Goal: Complete application form

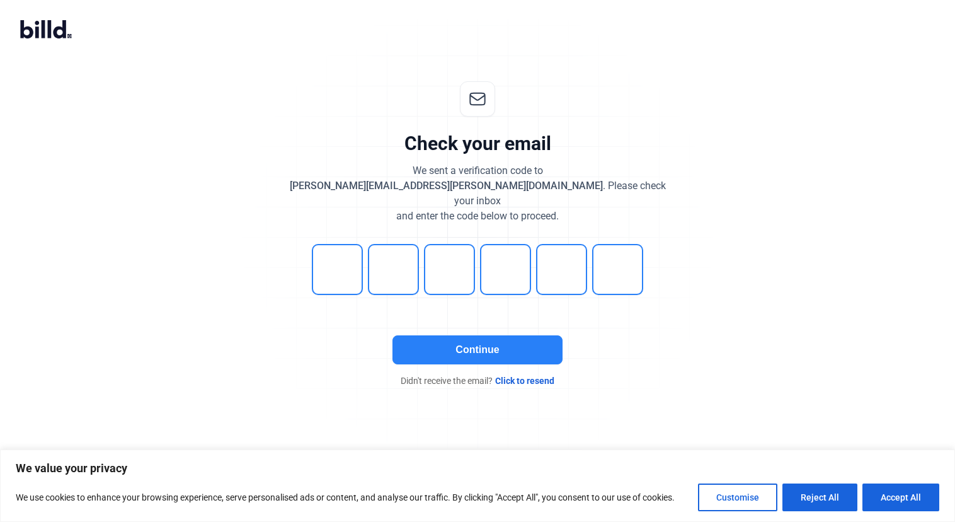
click at [477, 335] on button "Continue" at bounding box center [477, 349] width 170 height 29
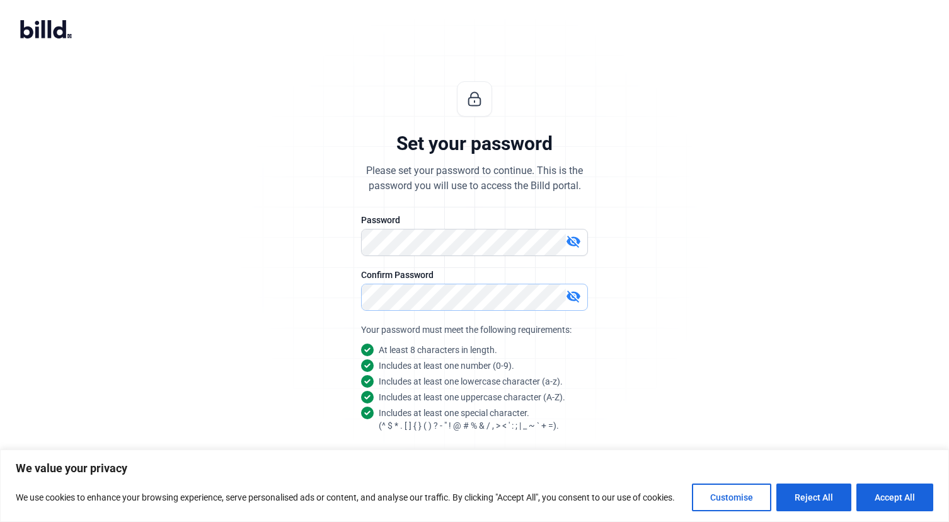
scroll to position [38, 0]
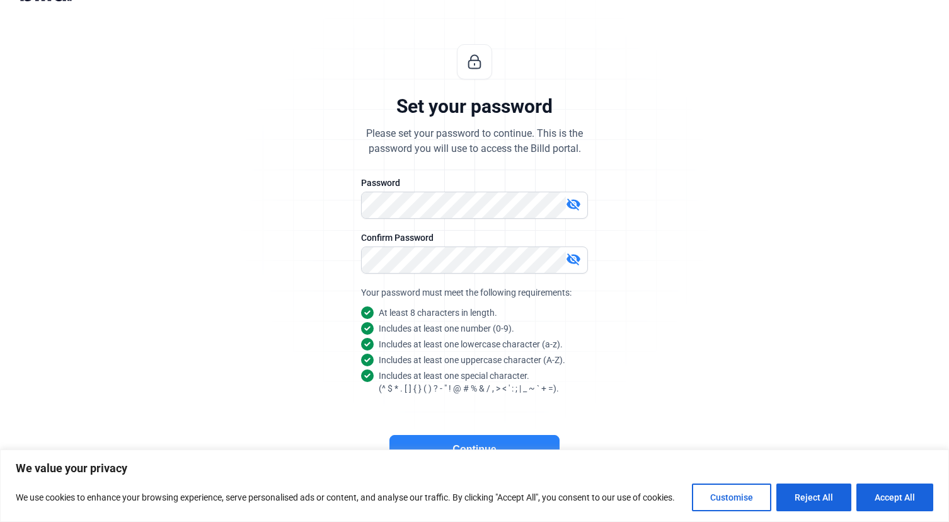
click at [491, 441] on button "Continue" at bounding box center [474, 449] width 170 height 29
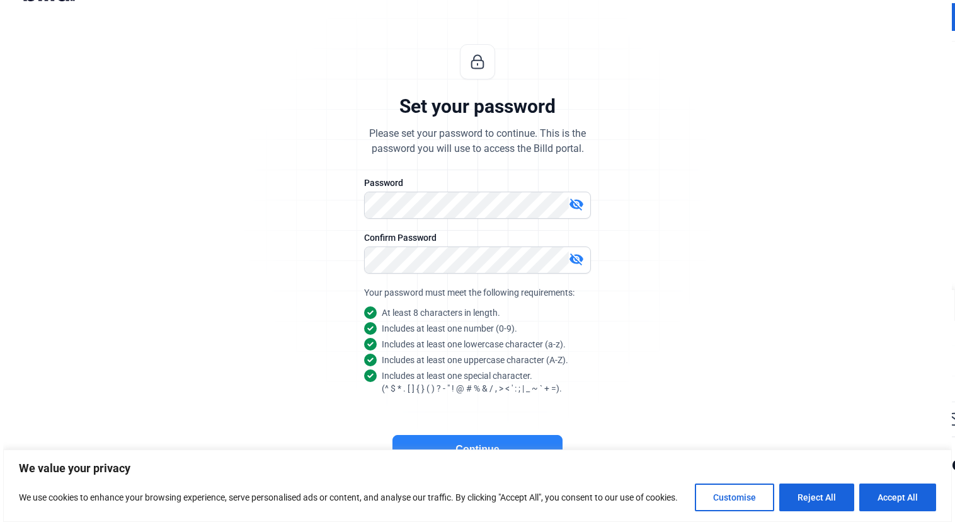
scroll to position [0, 0]
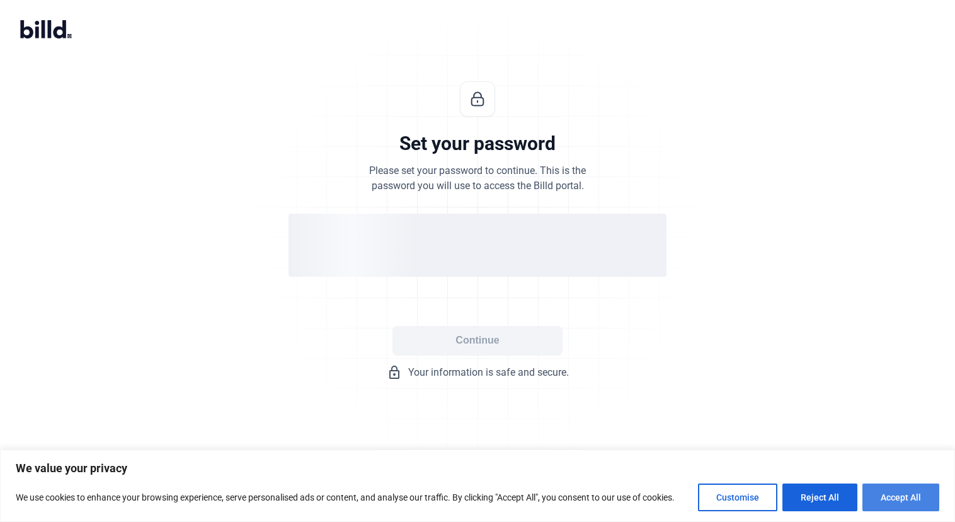
click at [890, 495] on button "Accept All" at bounding box center [900, 497] width 77 height 28
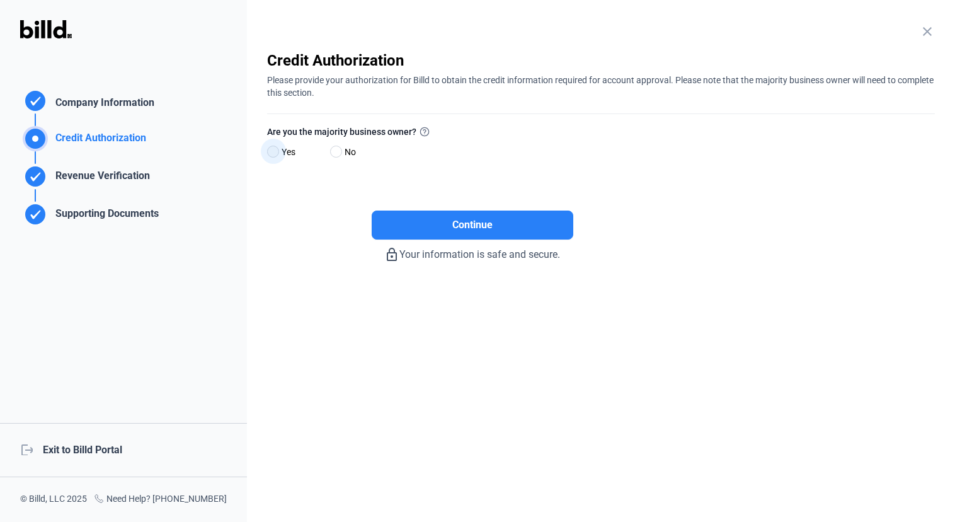
click at [277, 153] on span at bounding box center [273, 152] width 12 height 12
click at [277, 153] on input "Yes" at bounding box center [271, 151] width 9 height 9
radio input "true"
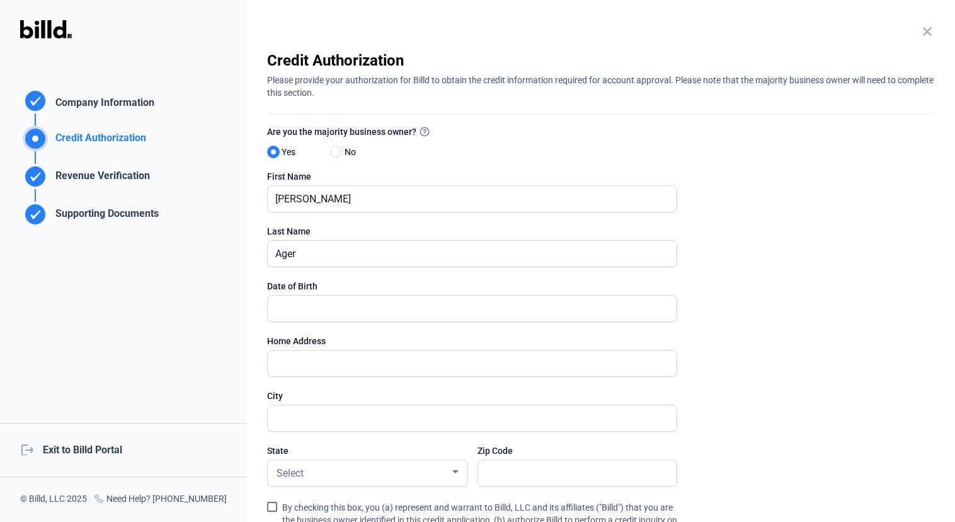
scroll to position [16, 0]
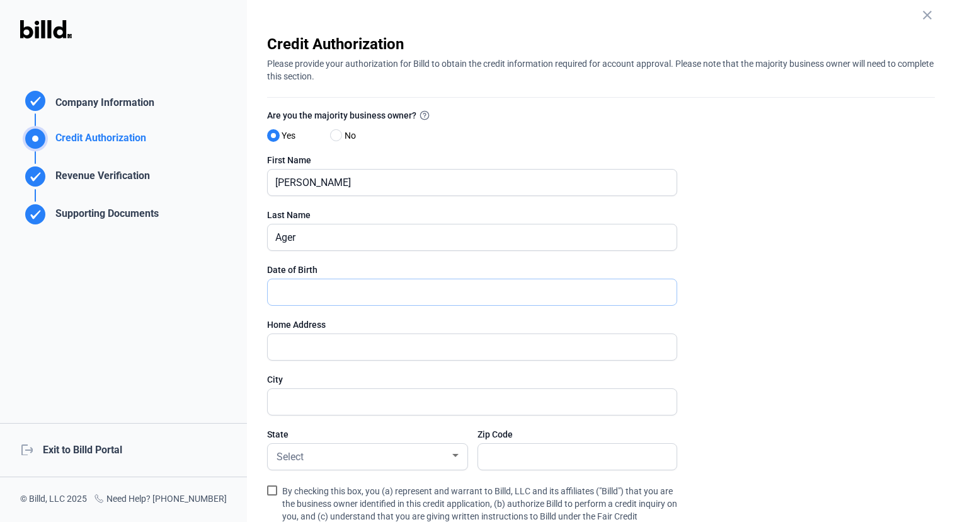
click at [380, 296] on input "text" at bounding box center [465, 292] width 395 height 26
type input "[DATE]"
click at [373, 346] on input "text" at bounding box center [465, 347] width 395 height 26
type input "[STREET_ADDRESS]"
type input "Asheville"
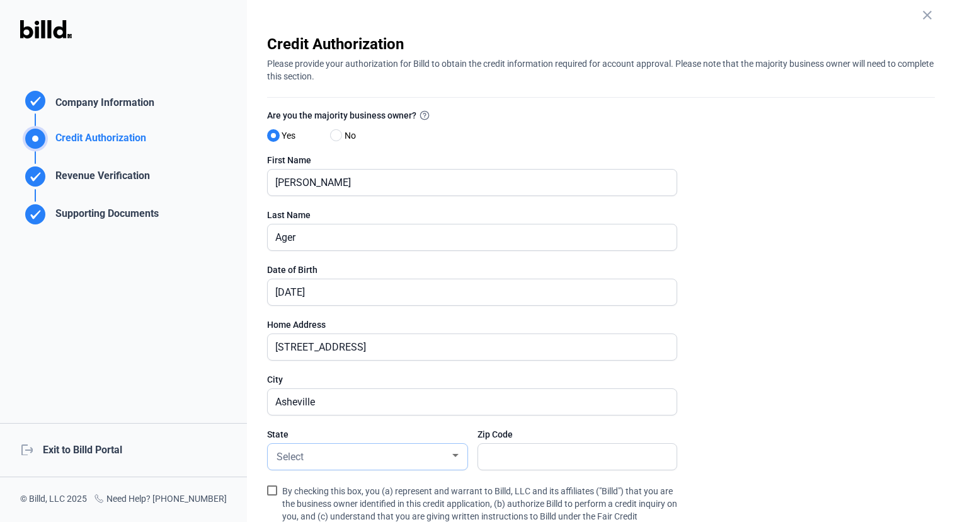
scroll to position [142, 0]
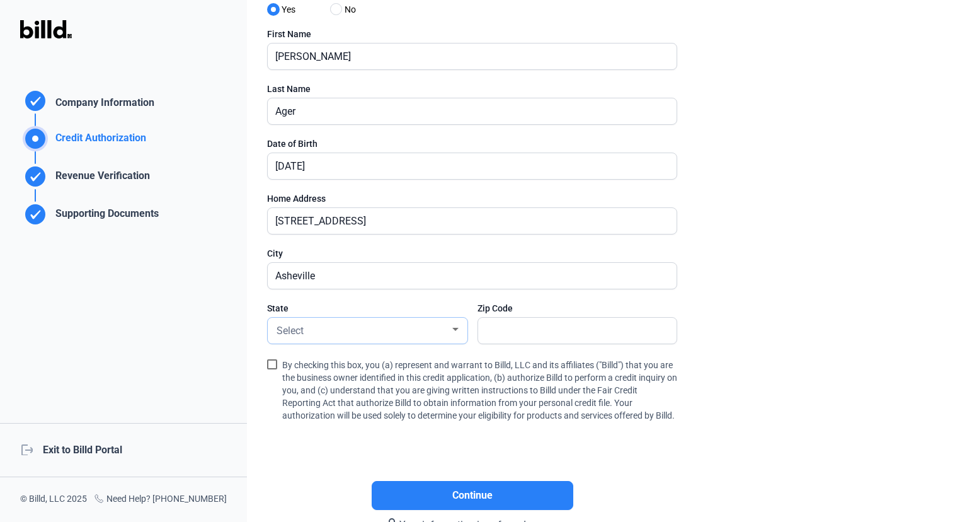
click at [407, 328] on div "Select" at bounding box center [362, 330] width 176 height 18
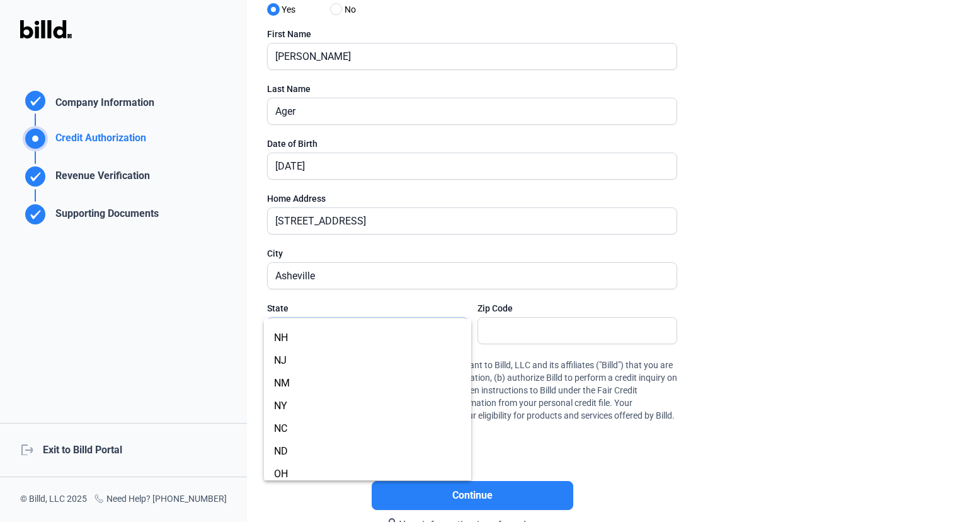
scroll to position [652, 0]
click at [368, 424] on span "NC" at bounding box center [367, 426] width 187 height 23
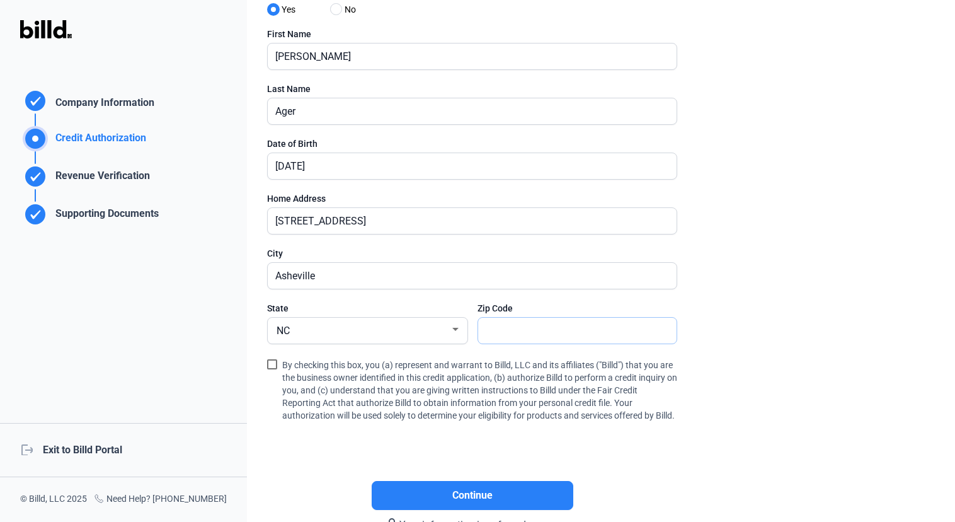
click at [515, 336] on input "text" at bounding box center [570, 330] width 185 height 26
type input "28803"
click at [274, 363] on span at bounding box center [272, 364] width 10 height 10
click at [0, 0] on input "By checking this box, you (a) represent and warrant to Billd, LLC and its affil…" at bounding box center [0, 0] width 0 height 0
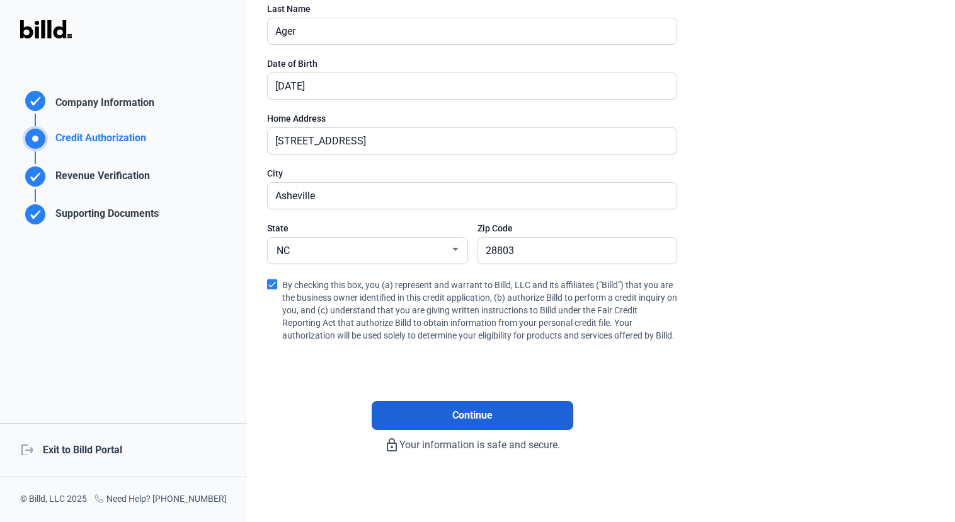
click at [488, 413] on span "Continue" at bounding box center [472, 415] width 40 height 15
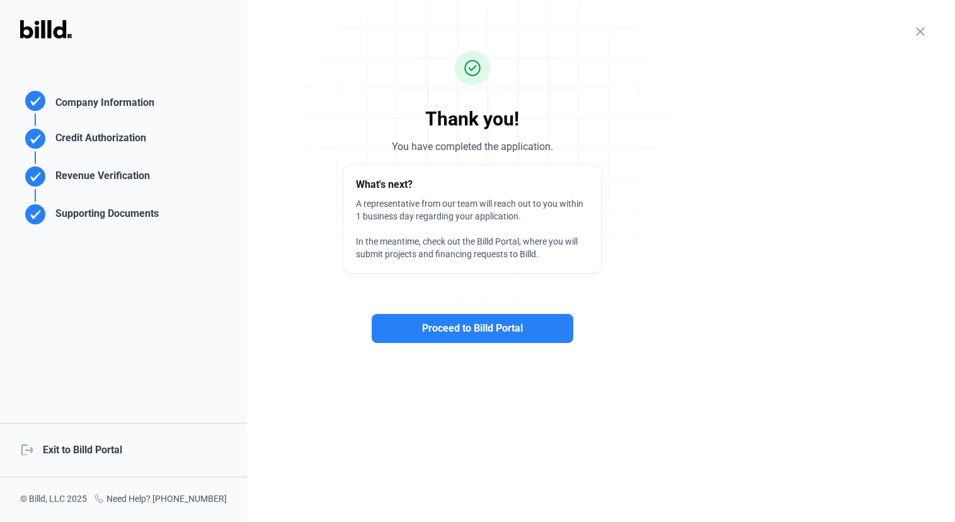
scroll to position [0, 0]
click at [461, 321] on span "Proceed to Billd Portal" at bounding box center [472, 328] width 101 height 15
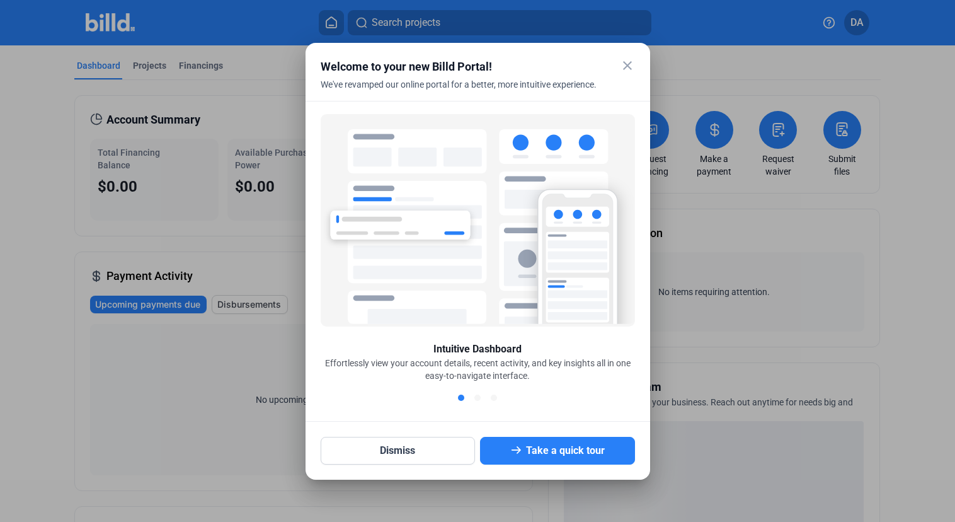
click at [631, 60] on mat-icon "close" at bounding box center [627, 65] width 15 height 15
